Goal: Task Accomplishment & Management: Complete application form

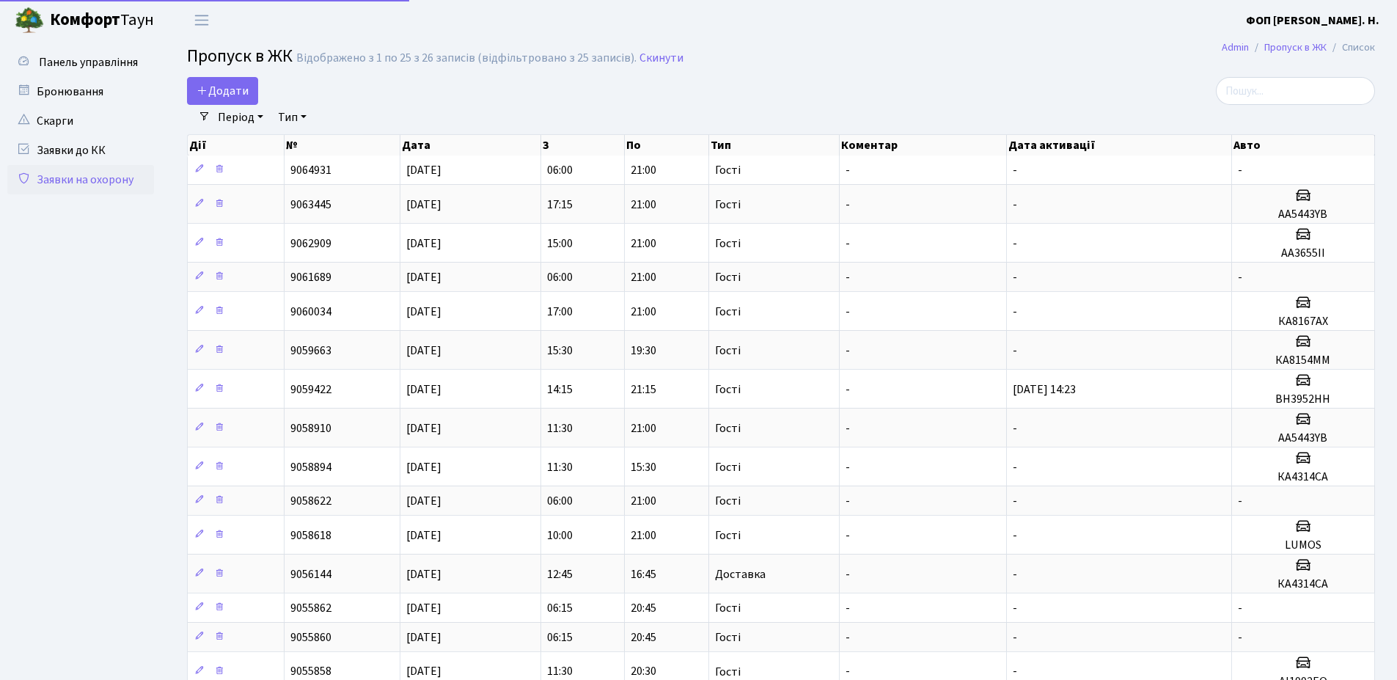
select select "25"
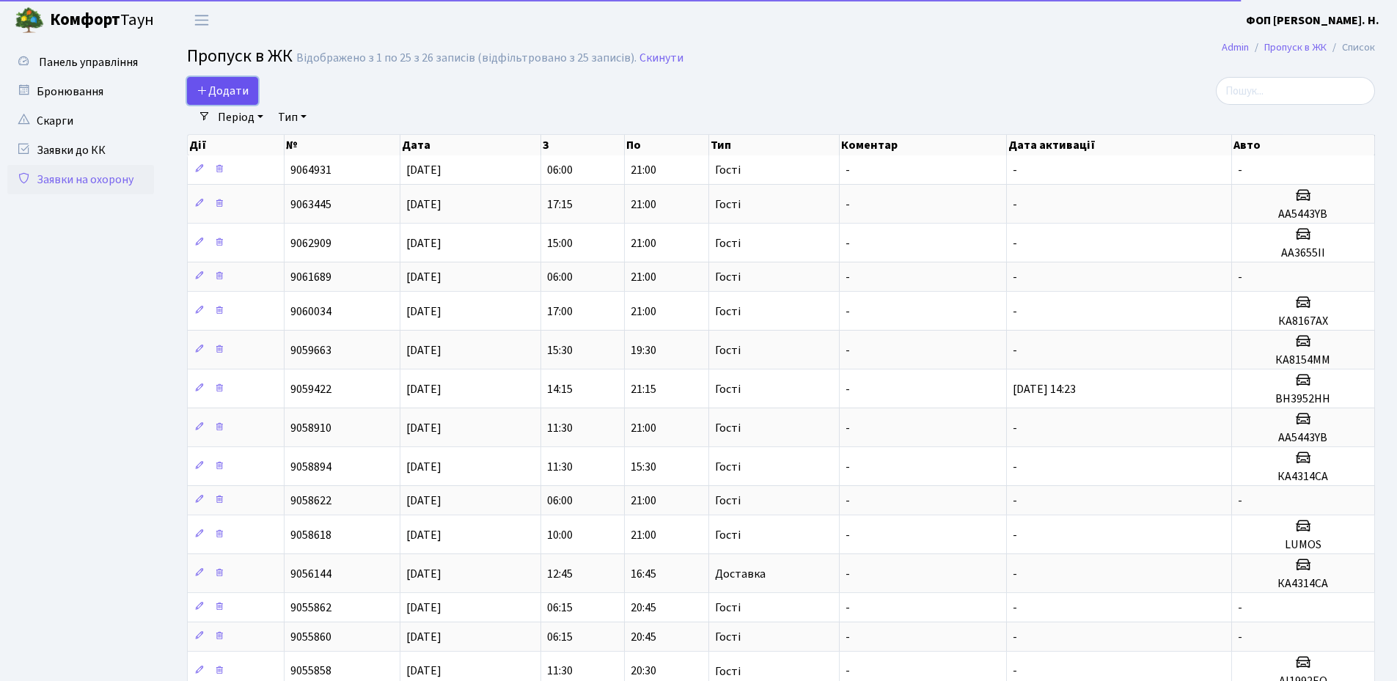
click at [223, 81] on link "Додати" at bounding box center [222, 91] width 71 height 28
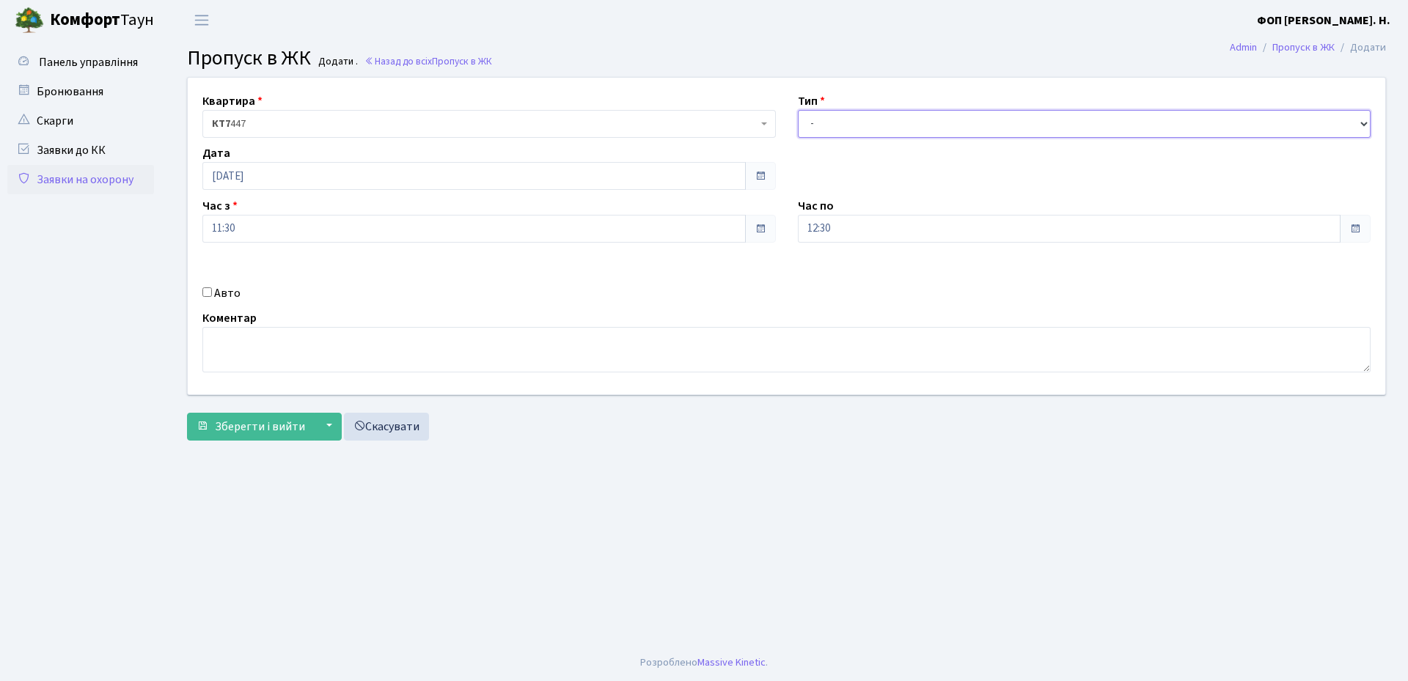
click at [926, 122] on select "- Доставка Таксі Гості Сервіс" at bounding box center [1085, 124] width 574 height 28
select select "3"
click at [798, 110] on select "- Доставка Таксі Гості Сервіс" at bounding box center [1085, 124] width 574 height 28
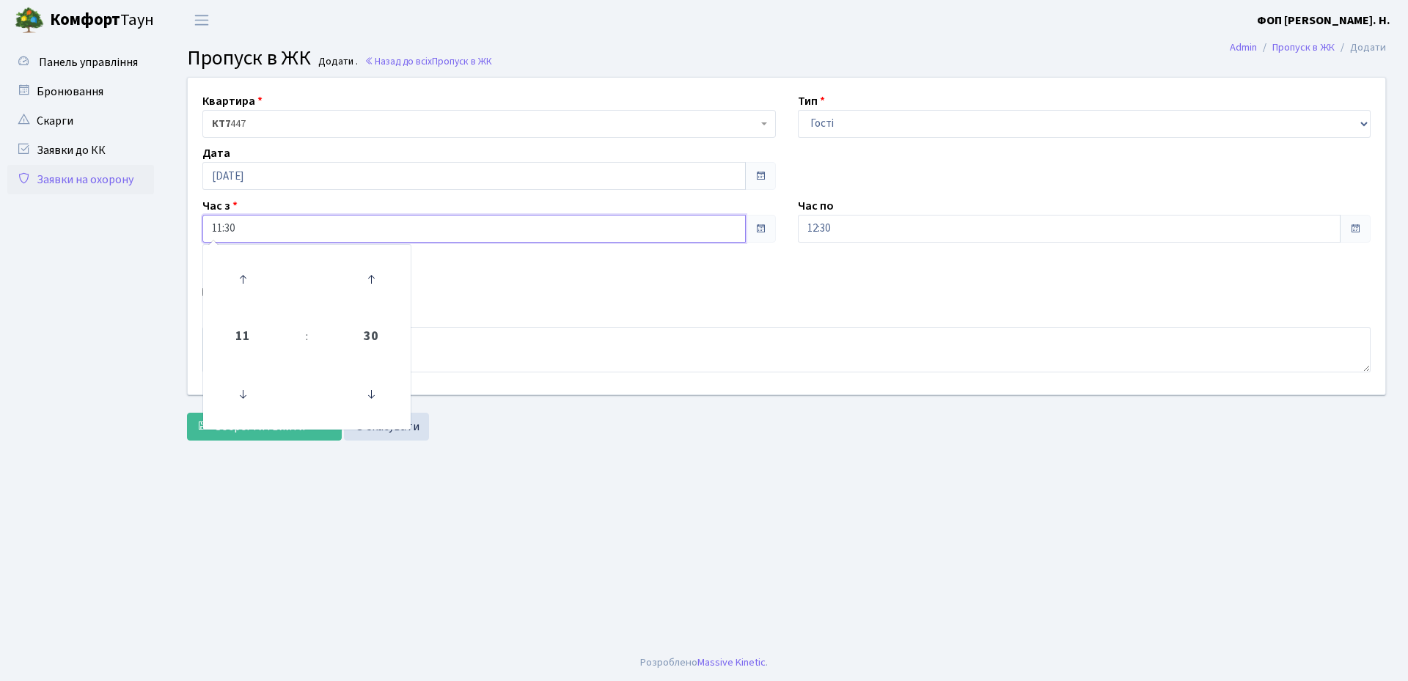
click at [267, 228] on input "11:30" at bounding box center [474, 229] width 544 height 28
click at [241, 391] on icon at bounding box center [243, 395] width 40 height 40
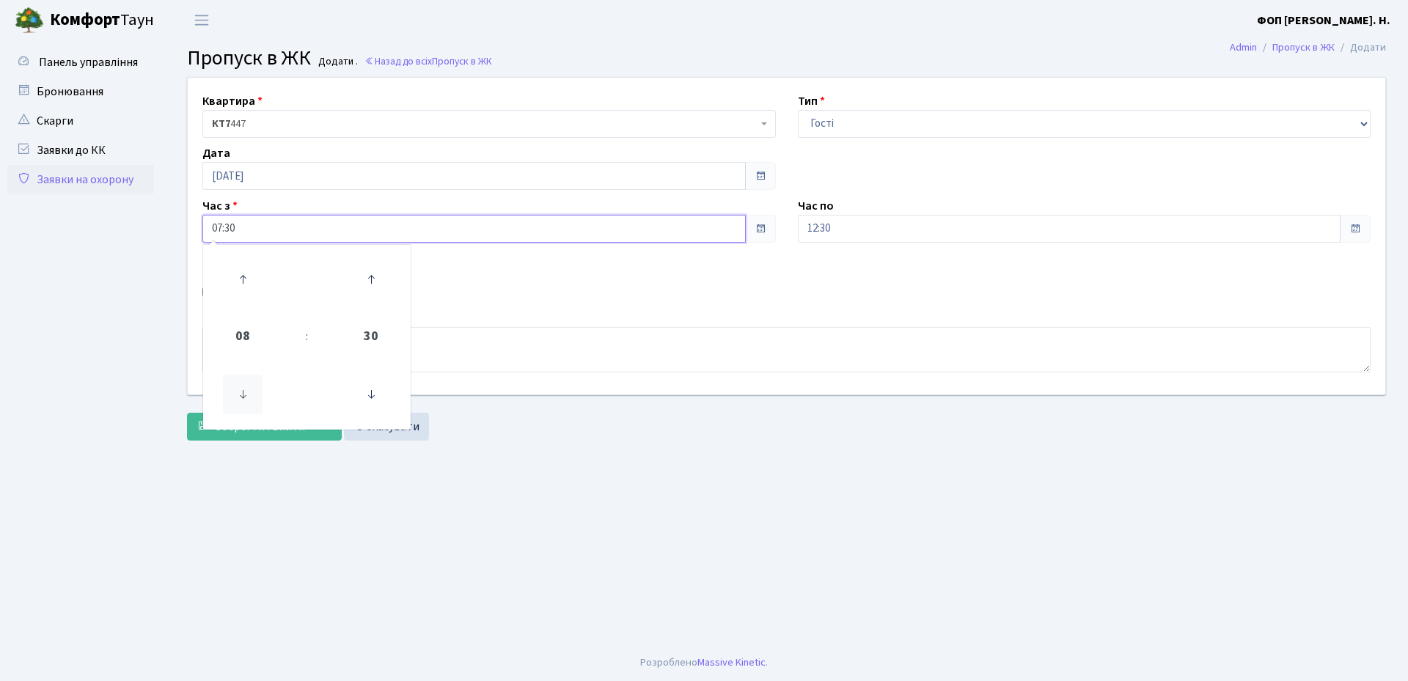
click at [241, 391] on icon at bounding box center [243, 395] width 40 height 40
type input "06:30"
click at [508, 293] on div "Авто" at bounding box center [489, 294] width 596 height 18
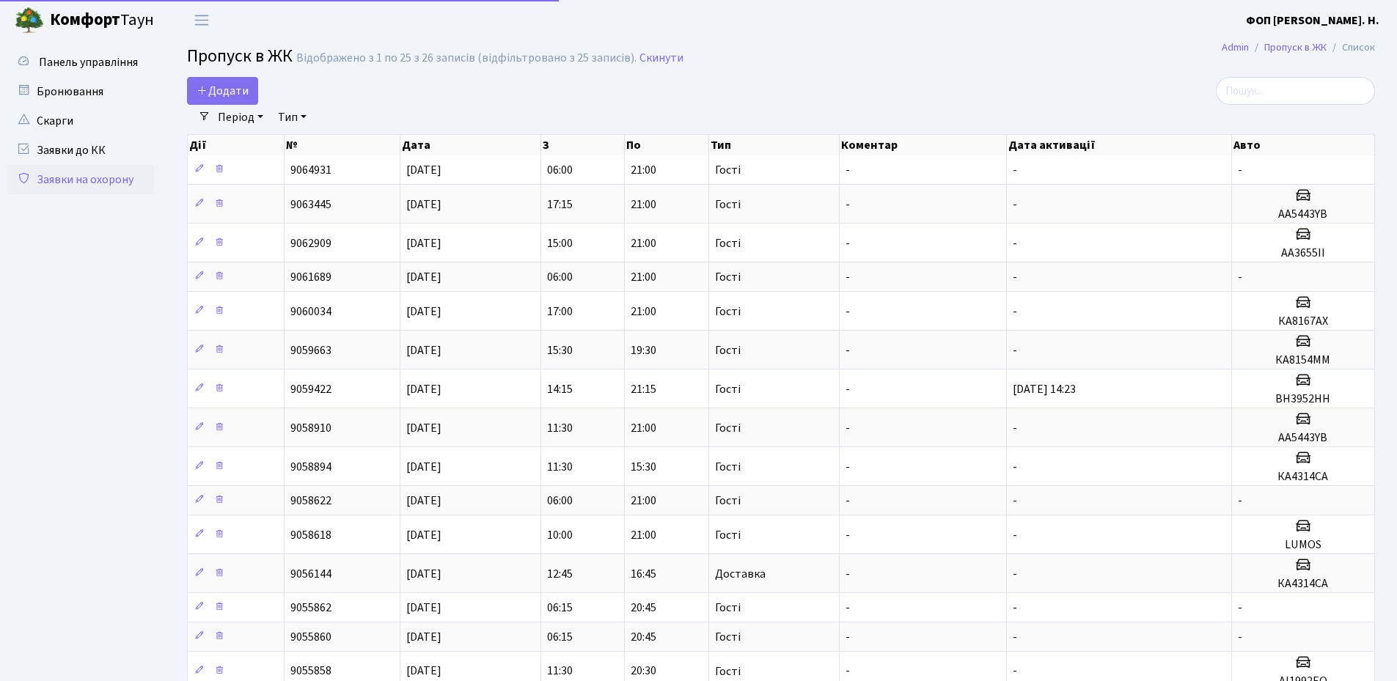
select select "25"
click at [244, 82] on link "Додати" at bounding box center [222, 91] width 71 height 28
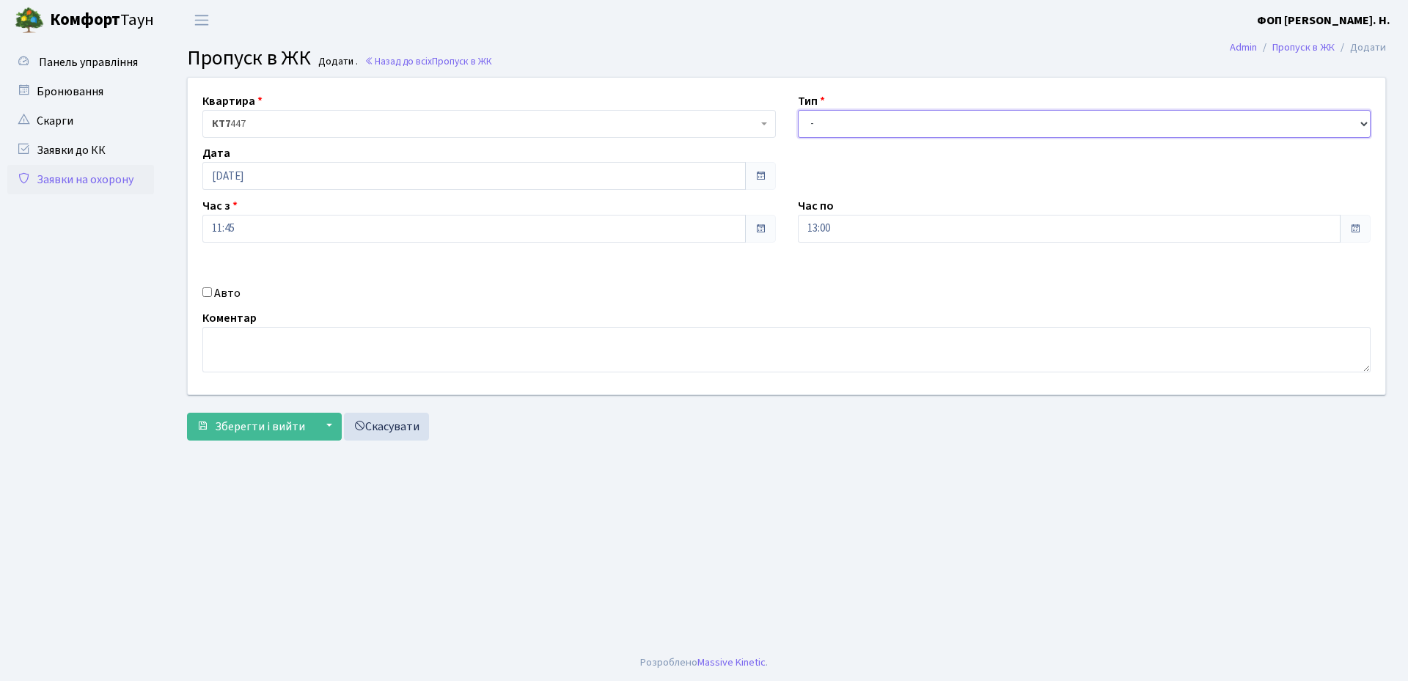
click at [895, 127] on select "- Доставка Таксі Гості Сервіс" at bounding box center [1085, 124] width 574 height 28
select select "1"
click at [798, 110] on select "- Доставка Таксі Гості Сервіс" at bounding box center [1085, 124] width 574 height 28
click at [208, 290] on input "Авто" at bounding box center [207, 293] width 10 height 10
checkbox input "true"
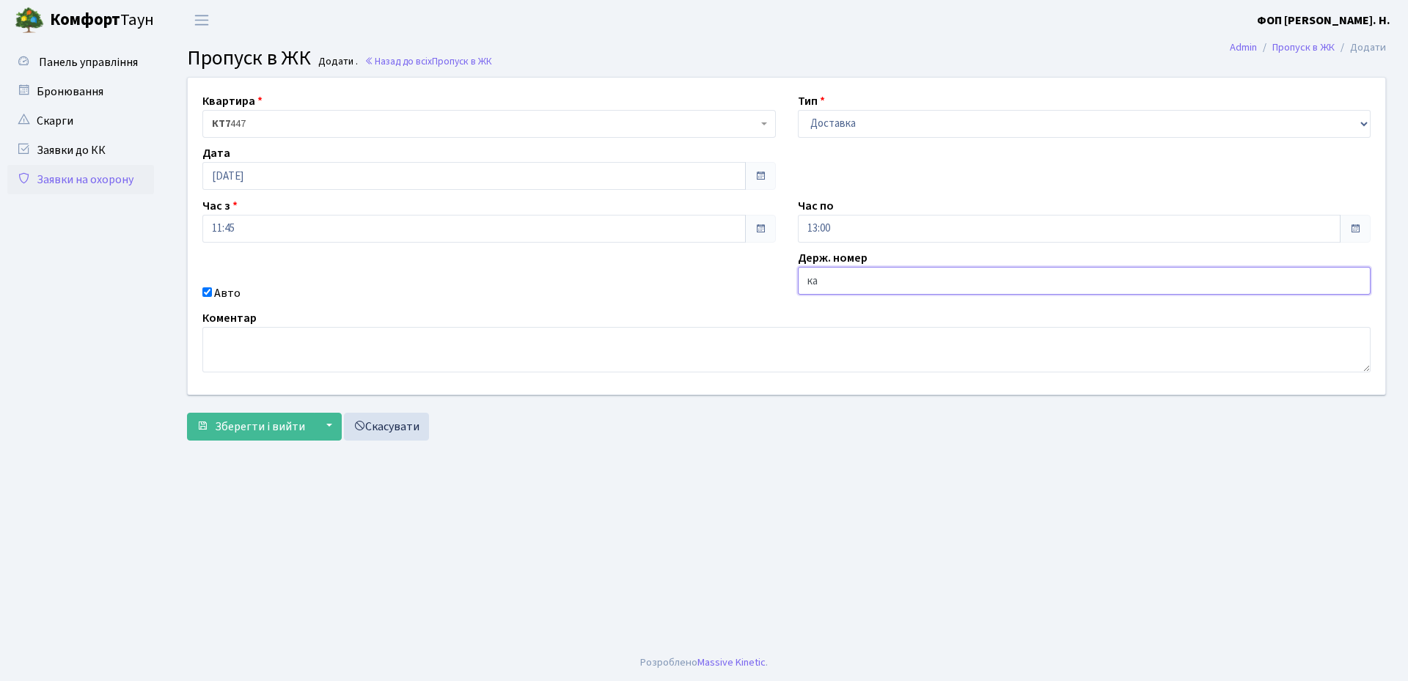
type input "КА3604МЕ"
click at [231, 430] on span "Зберегти і вийти" at bounding box center [260, 427] width 90 height 16
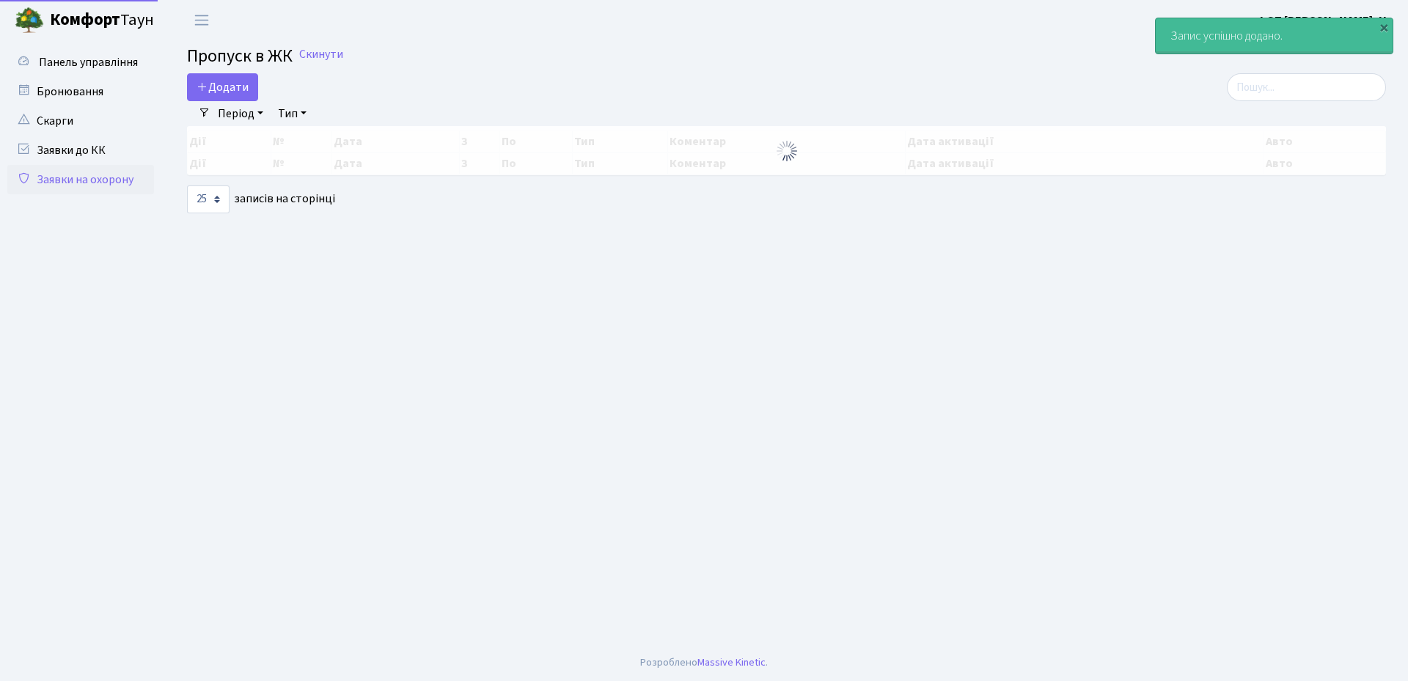
select select "25"
